Goal: Task Accomplishment & Management: Manage account settings

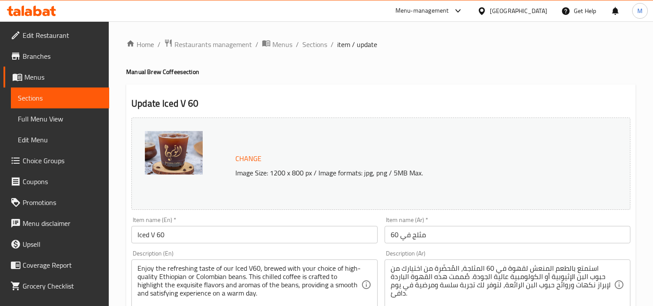
scroll to position [119, 0]
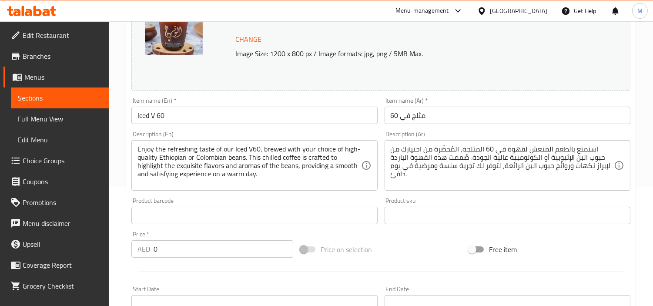
click at [507, 10] on div "United Arab Emirates" at bounding box center [518, 11] width 57 height 10
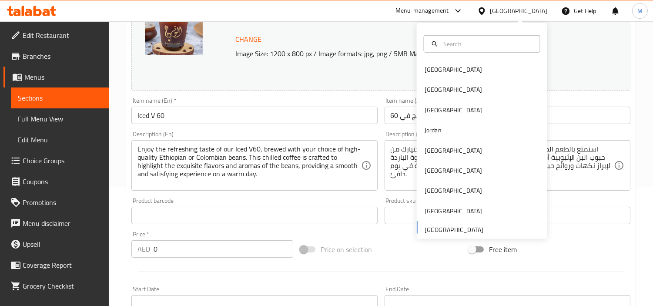
click at [42, 13] on icon at bounding box center [31, 11] width 49 height 10
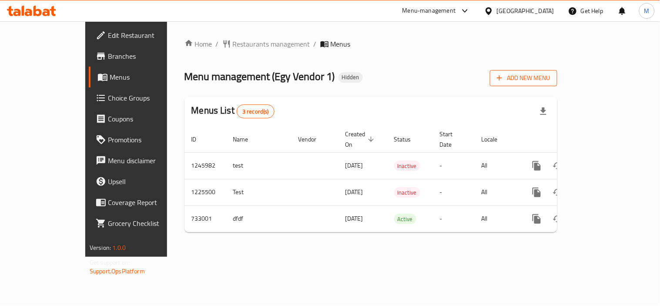
click at [551, 74] on span "Add New Menu" at bounding box center [524, 78] width 54 height 11
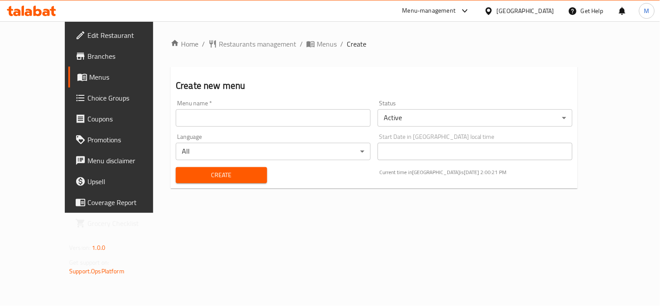
drag, startPoint x: 220, startPoint y: 118, endPoint x: 212, endPoint y: 129, distance: 13.9
click at [220, 118] on input "text" at bounding box center [273, 117] width 195 height 17
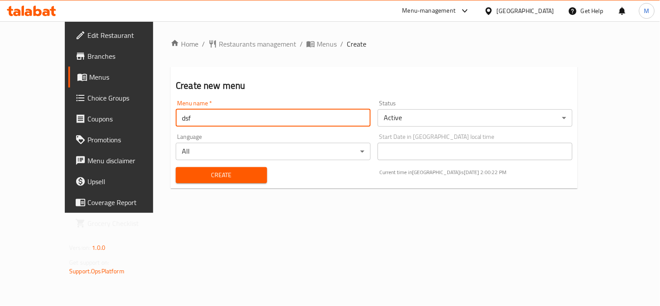
type input "dsf"
click at [183, 175] on span "Create" at bounding box center [221, 175] width 77 height 11
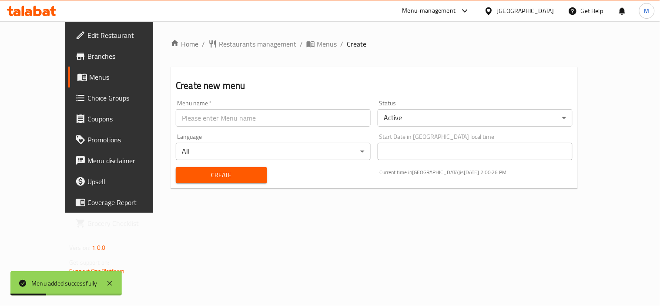
click at [89, 81] on span "Menus" at bounding box center [128, 77] width 79 height 10
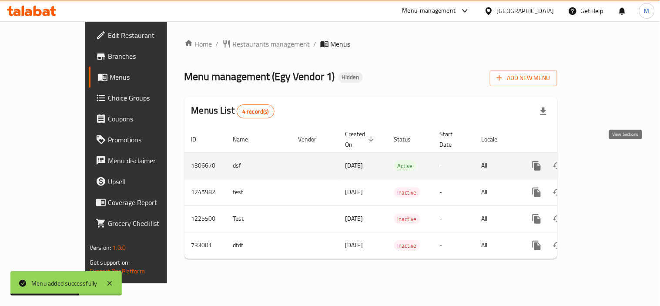
click at [605, 161] on icon "enhanced table" at bounding box center [600, 166] width 10 height 10
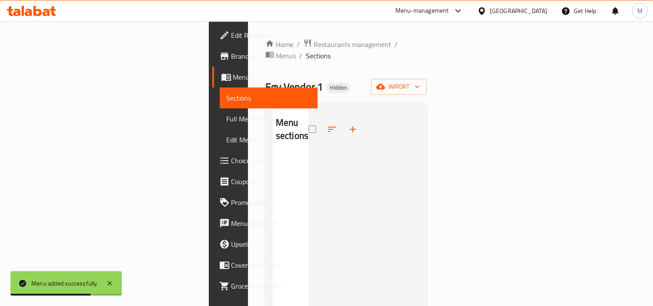
click at [427, 66] on div "Home / Restaurants management / Menus / Sections Egy Vendor 1 Hidden import Men…" at bounding box center [346, 230] width 162 height 383
click at [420, 81] on span "import" at bounding box center [399, 86] width 42 height 11
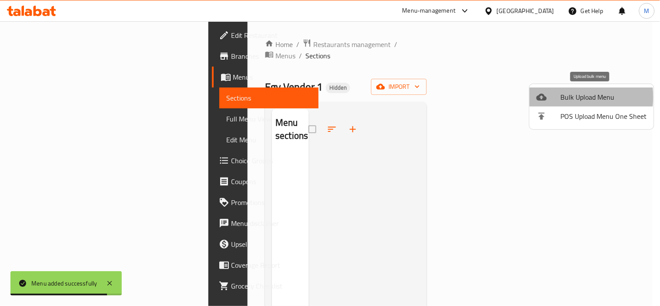
click at [550, 97] on div at bounding box center [549, 97] width 24 height 10
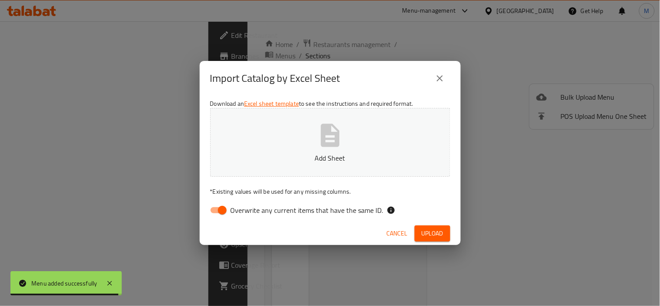
click at [208, 211] on input "Overwrite any current items that have the same ID." at bounding box center [223, 210] width 50 height 17
checkbox input "false"
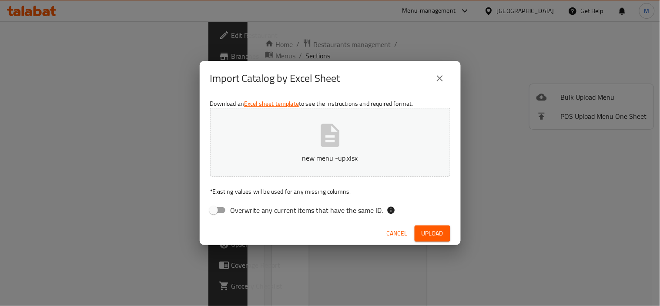
click at [379, 185] on div "Download an Excel sheet template to see the instructions and required format. n…" at bounding box center [330, 159] width 261 height 126
click at [436, 229] on span "Upload" at bounding box center [433, 233] width 22 height 11
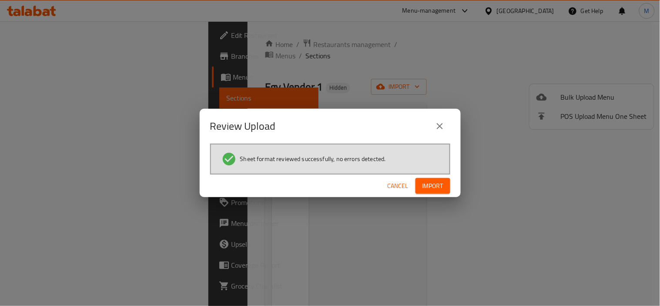
click at [440, 184] on span "Import" at bounding box center [433, 186] width 21 height 11
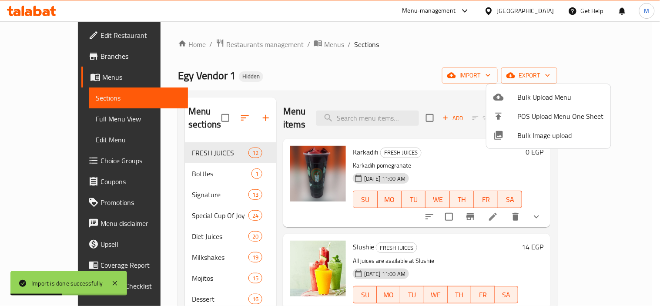
click at [608, 202] on div at bounding box center [330, 153] width 660 height 306
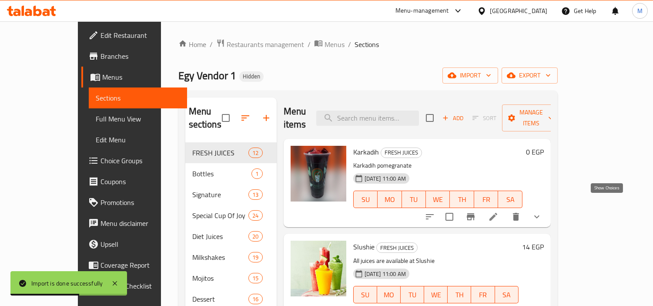
click at [540, 215] on icon "show more" at bounding box center [536, 216] width 5 height 3
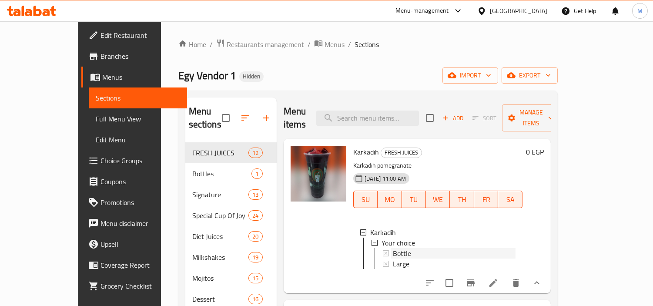
click at [393, 248] on span "Bottle" at bounding box center [402, 253] width 18 height 10
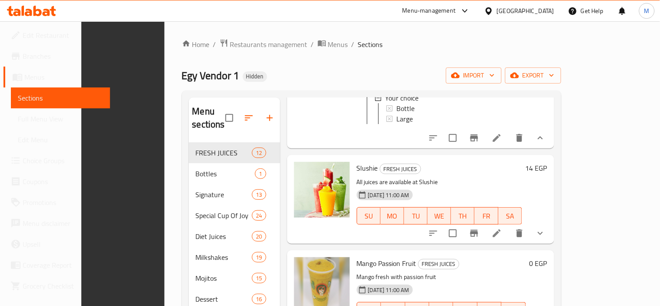
scroll to position [122, 0]
